Goal: Navigation & Orientation: Find specific page/section

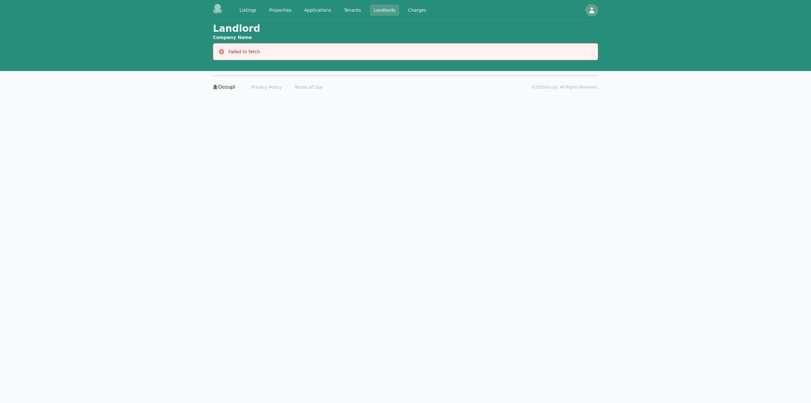
click at [371, 10] on link "Landlords" at bounding box center [384, 9] width 29 height 11
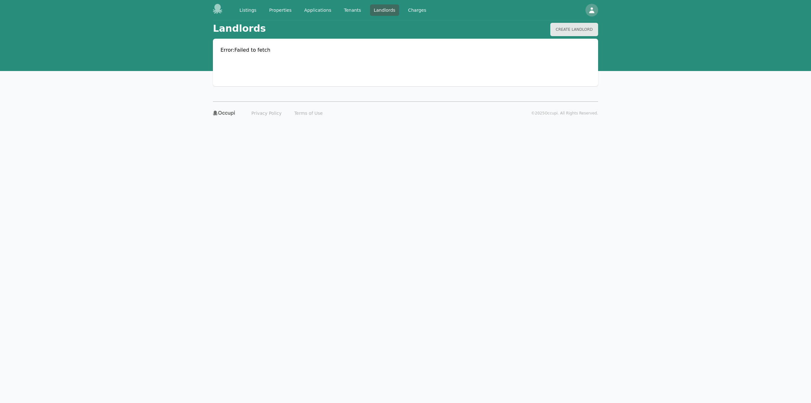
click at [580, 171] on body "Listings Properties Applications Tenants Landlords Charges Open main menu Open …" at bounding box center [405, 201] width 811 height 403
click at [252, 9] on link "Listings" at bounding box center [248, 9] width 24 height 11
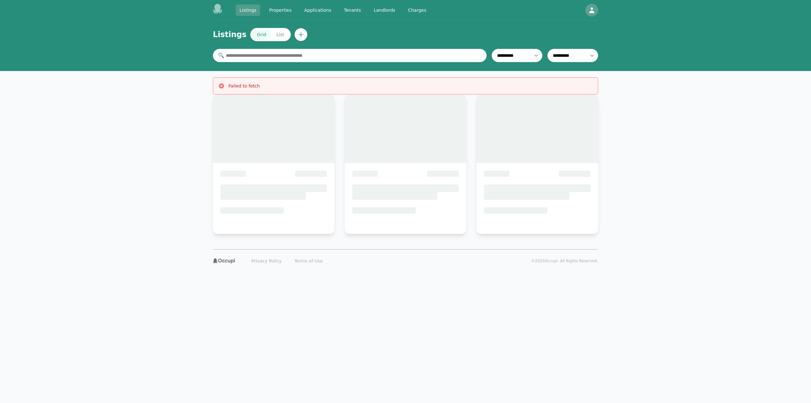
click at [242, 13] on link "Listings" at bounding box center [248, 9] width 24 height 11
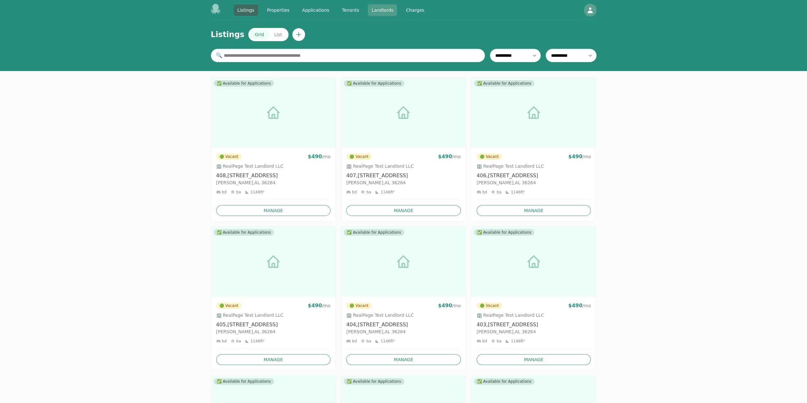
click at [374, 7] on link "Landlords" at bounding box center [382, 9] width 29 height 11
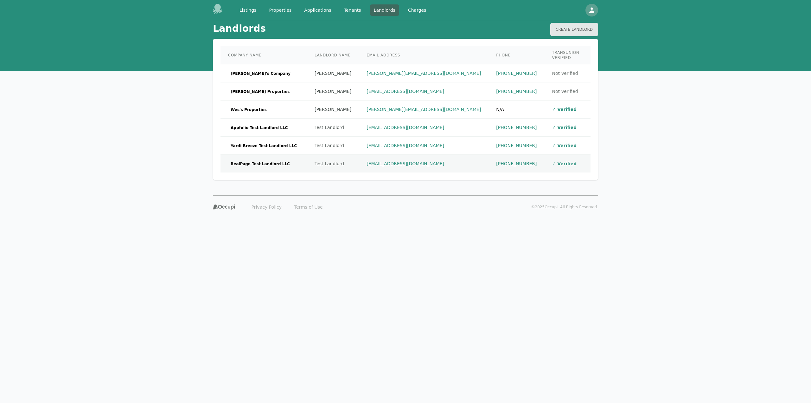
click at [285, 155] on td "RealPage Test Landlord LLC" at bounding box center [264, 164] width 87 height 18
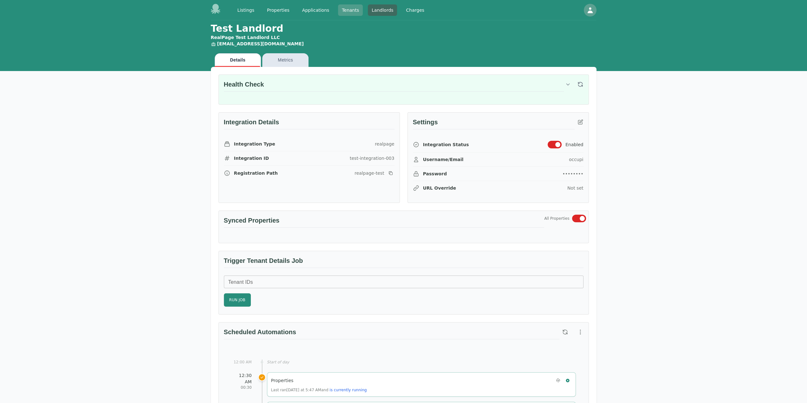
click at [343, 10] on link "Tenants" at bounding box center [350, 9] width 25 height 11
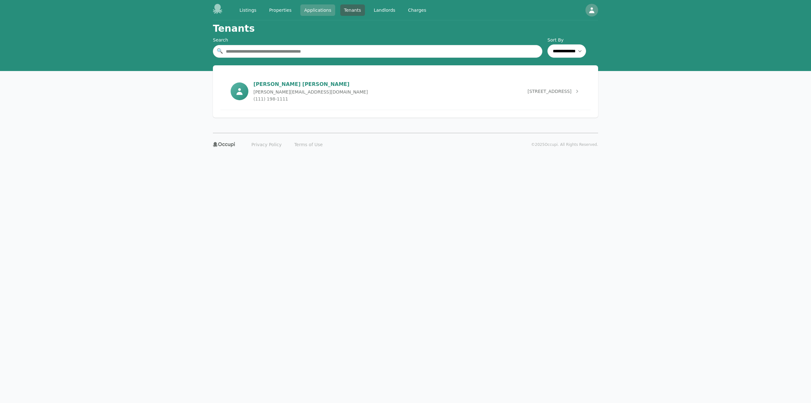
click at [315, 8] on link "Applications" at bounding box center [317, 9] width 35 height 11
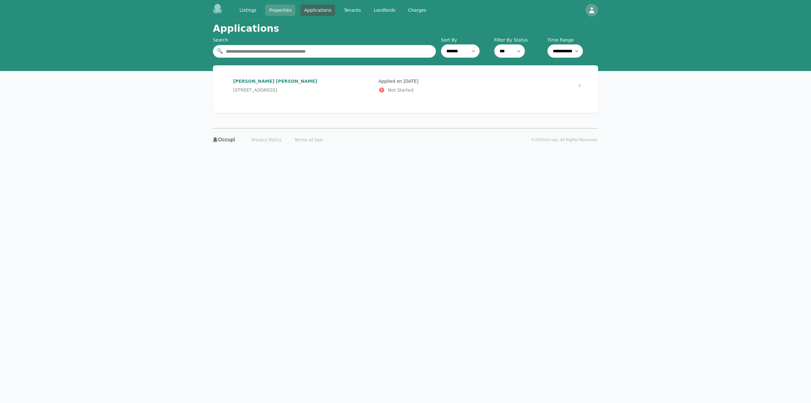
click at [280, 7] on link "Properties" at bounding box center [280, 9] width 30 height 11
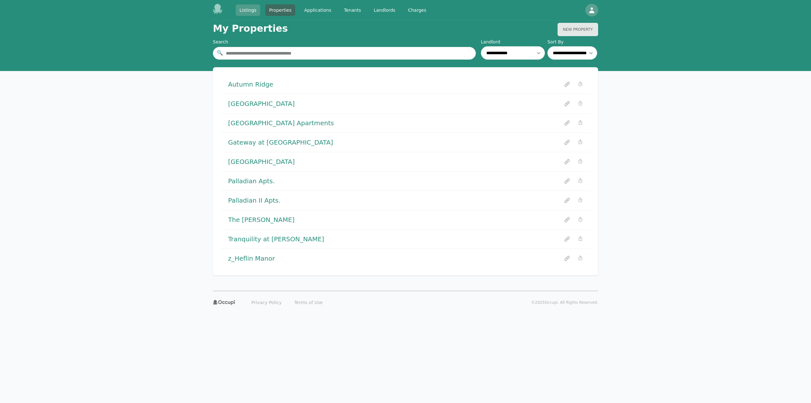
click at [257, 8] on link "Listings" at bounding box center [248, 9] width 24 height 11
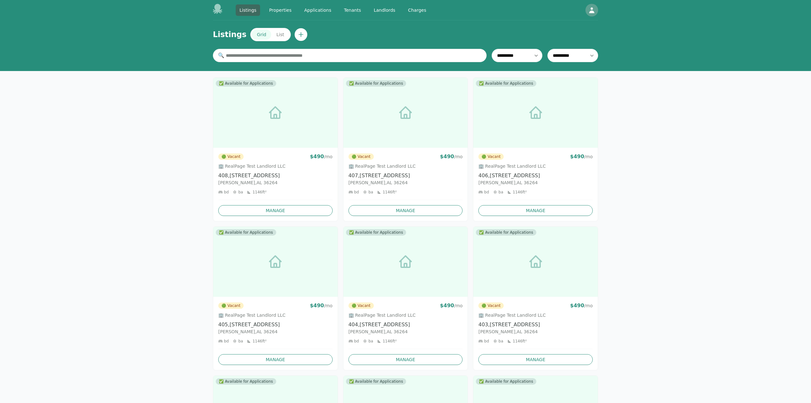
click at [221, 9] on div "Listings Properties Applications Tenants Landlords Charges" at bounding box center [321, 10] width 217 height 12
click at [589, 11] on icon "button" at bounding box center [589, 10] width 5 height 6
click at [375, 10] on link "Landlords" at bounding box center [382, 9] width 29 height 11
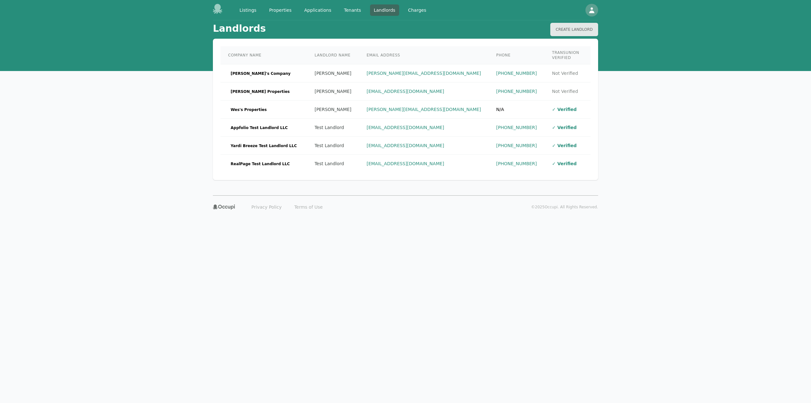
drag, startPoint x: 683, startPoint y: 329, endPoint x: 674, endPoint y: 320, distance: 12.6
click at [684, 329] on body "Listings Properties Applications Tenants Landlords Charges Open main menu Open …" at bounding box center [405, 201] width 811 height 403
click at [307, 165] on td "Test Landlord" at bounding box center [333, 164] width 52 height 18
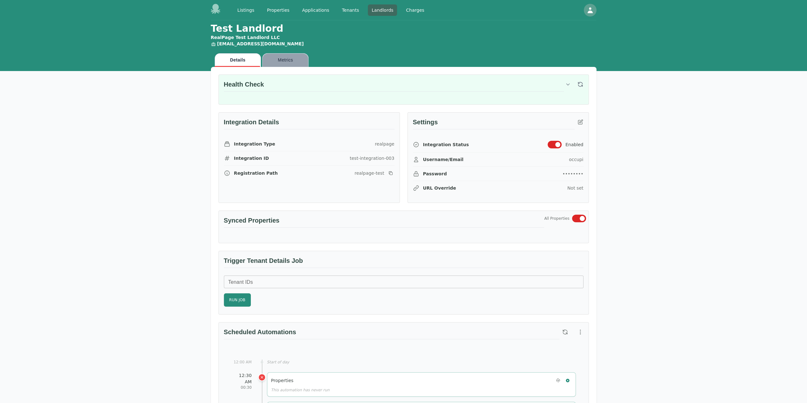
click at [279, 66] on button "Metrics" at bounding box center [285, 60] width 46 height 14
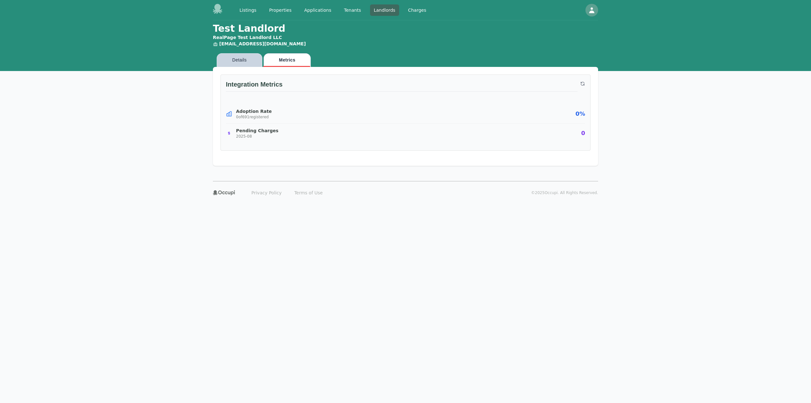
click at [239, 63] on button "Details" at bounding box center [240, 60] width 46 height 14
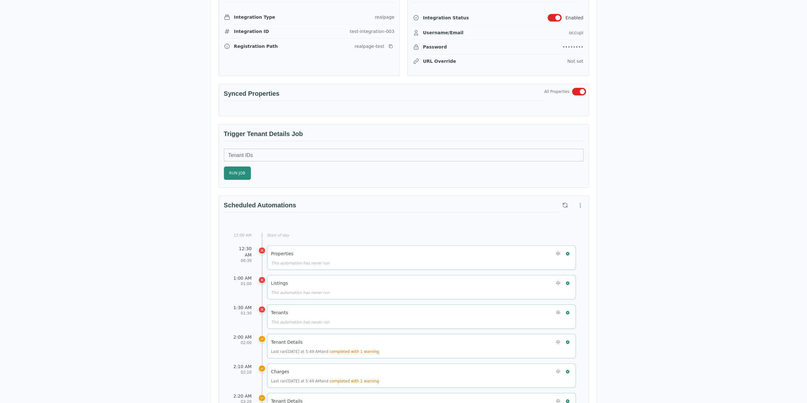
scroll to position [254, 0]
